Goal: Transaction & Acquisition: Purchase product/service

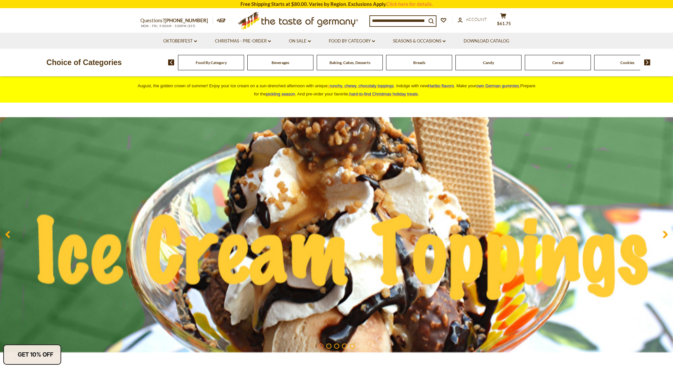
click at [419, 64] on span "Breads" at bounding box center [419, 62] width 12 height 5
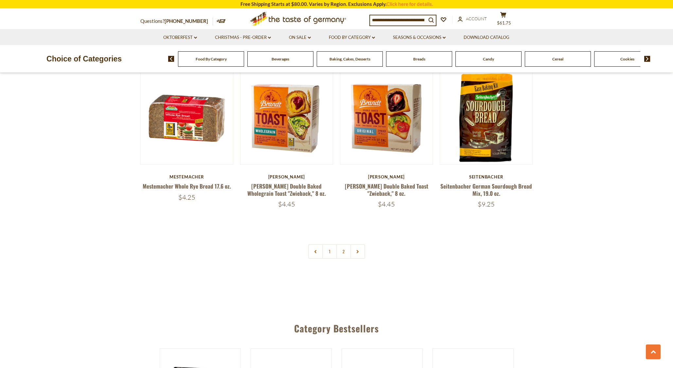
scroll to position [1505, 0]
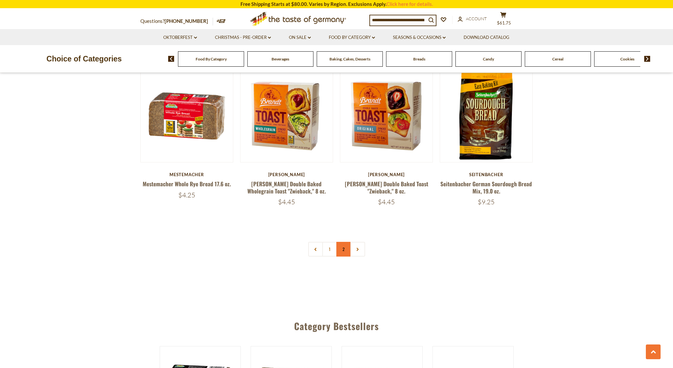
click at [343, 248] on link "2" at bounding box center [343, 249] width 15 height 15
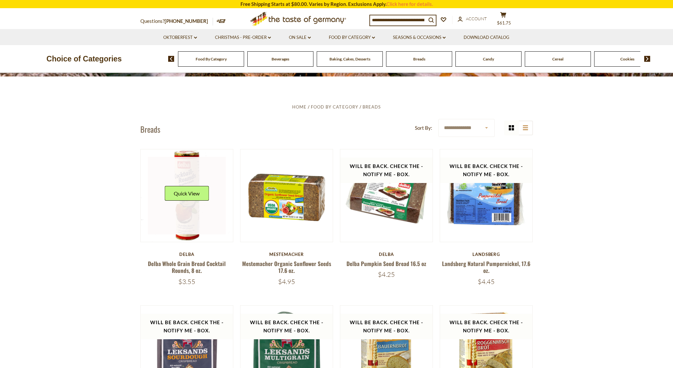
scroll to position [156, 0]
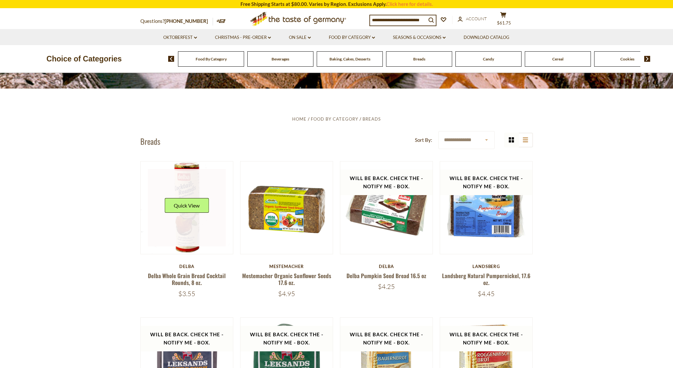
click at [190, 223] on link at bounding box center [187, 208] width 78 height 78
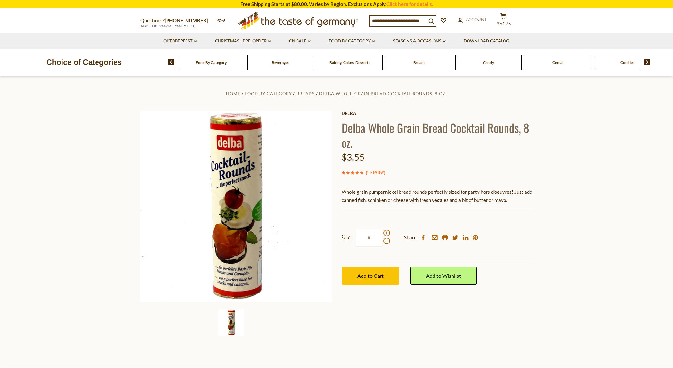
click at [233, 324] on img at bounding box center [231, 323] width 26 height 26
click at [647, 63] on img at bounding box center [647, 63] width 6 height 6
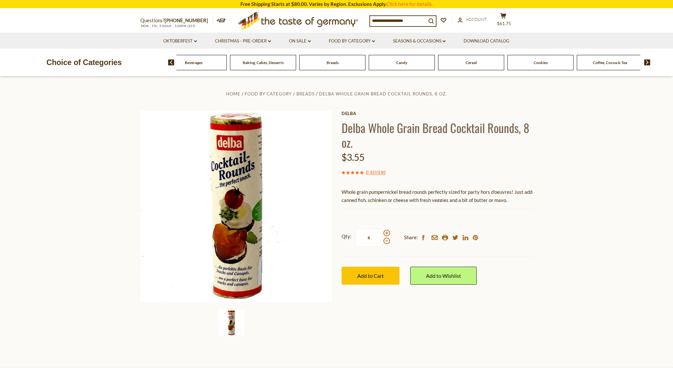
click at [647, 63] on img at bounding box center [647, 63] width 6 height 6
click at [580, 64] on span "Cheese & Dairy" at bounding box center [575, 62] width 26 height 5
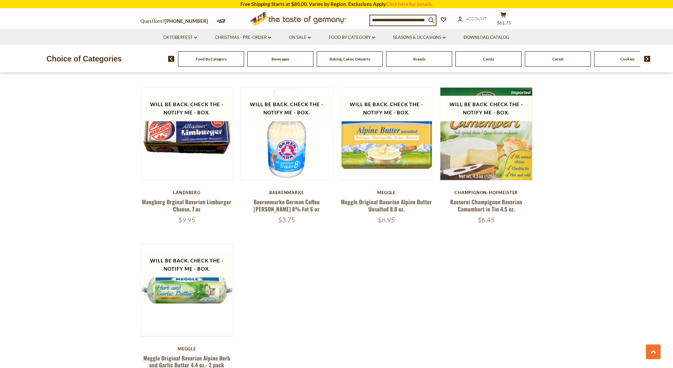
scroll to position [851, 0]
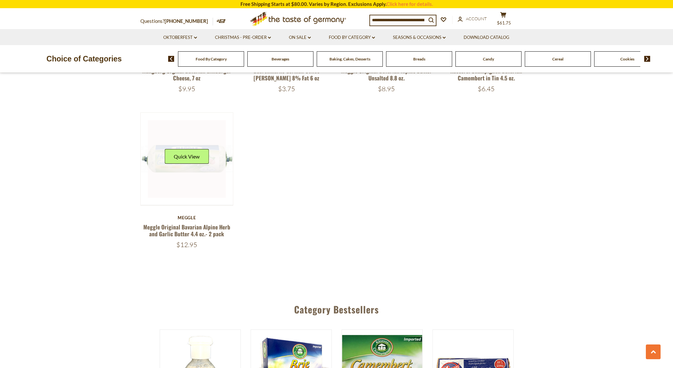
click at [180, 167] on div "Quick View" at bounding box center [187, 159] width 44 height 20
click at [182, 159] on button "Quick View" at bounding box center [187, 156] width 44 height 15
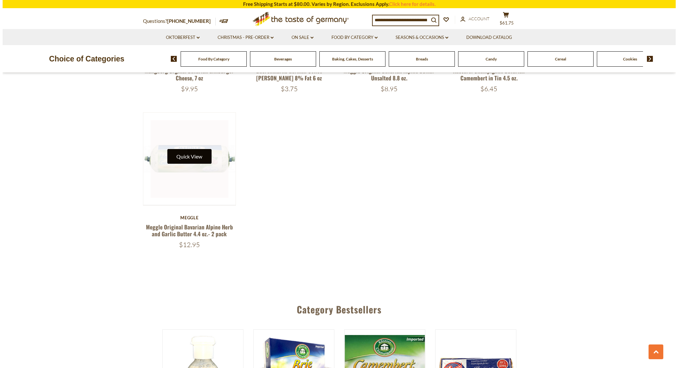
scroll to position [852, 0]
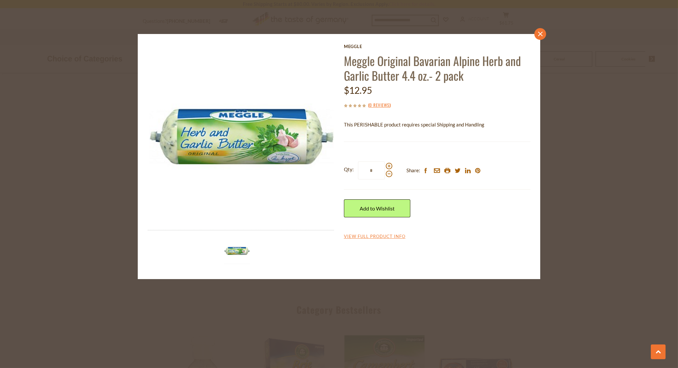
click at [537, 33] on link "close" at bounding box center [540, 34] width 12 height 12
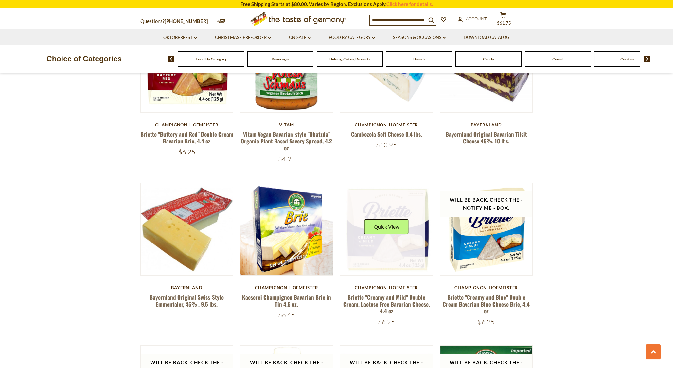
scroll to position [524, 0]
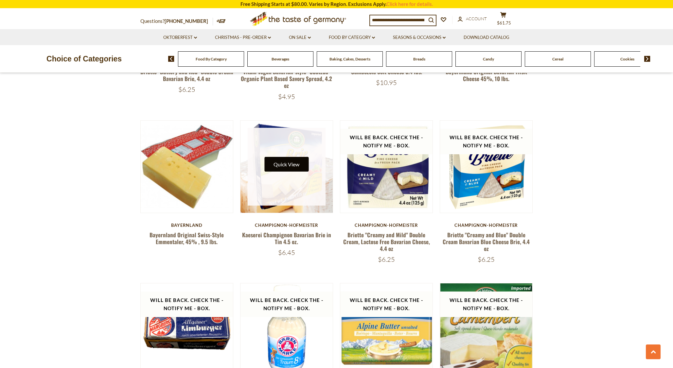
click at [288, 163] on button "Quick View" at bounding box center [286, 164] width 44 height 15
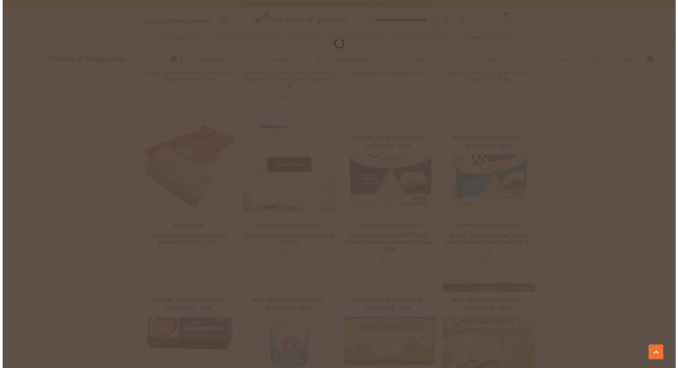
scroll to position [525, 0]
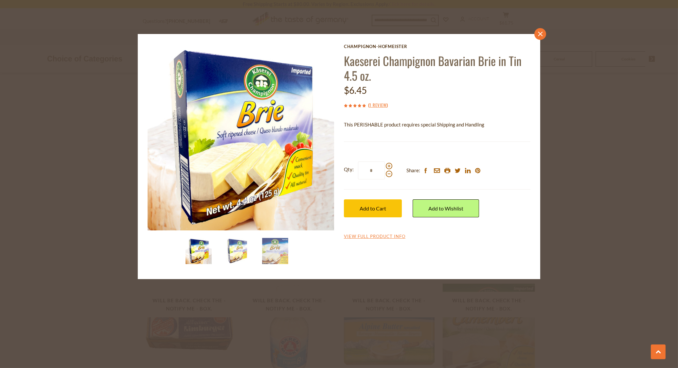
click at [538, 35] on icon "close" at bounding box center [540, 33] width 5 height 5
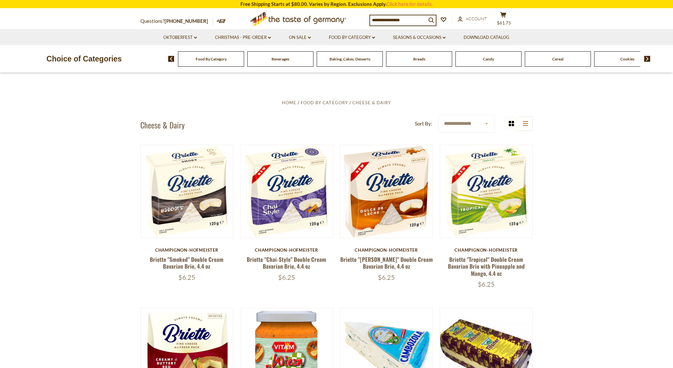
scroll to position [229, 0]
